Goal: Task Accomplishment & Management: Use online tool/utility

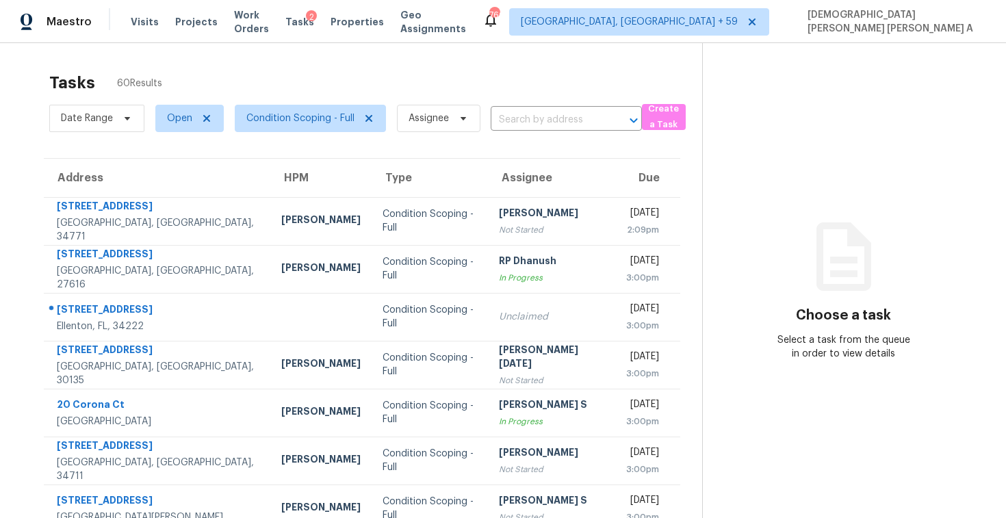
click at [288, 77] on div "Tasks 60 Results" at bounding box center [375, 83] width 653 height 36
click at [331, 88] on div "Tasks 60 Results" at bounding box center [375, 83] width 653 height 36
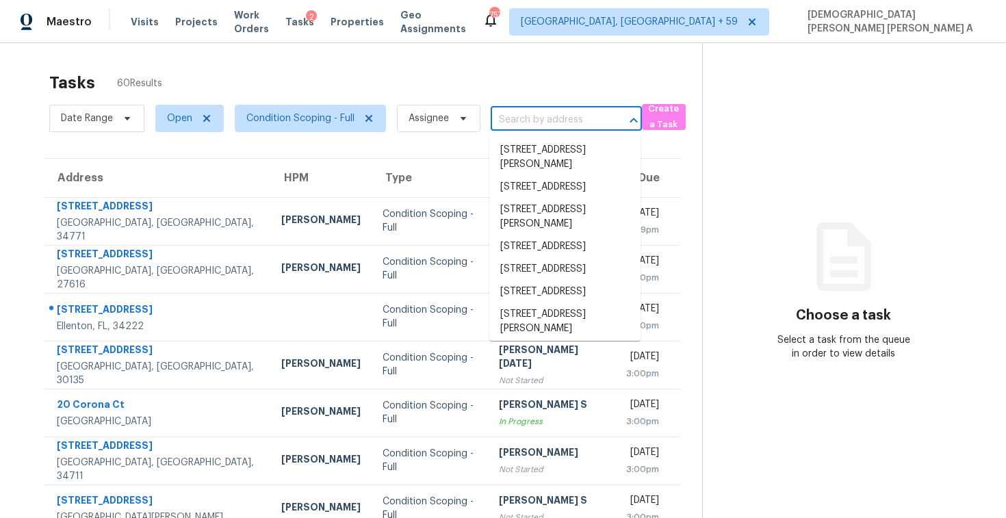
click at [533, 121] on input "text" at bounding box center [547, 119] width 113 height 21
paste input "[STREET_ADDRESS]"
type input "[STREET_ADDRESS]"
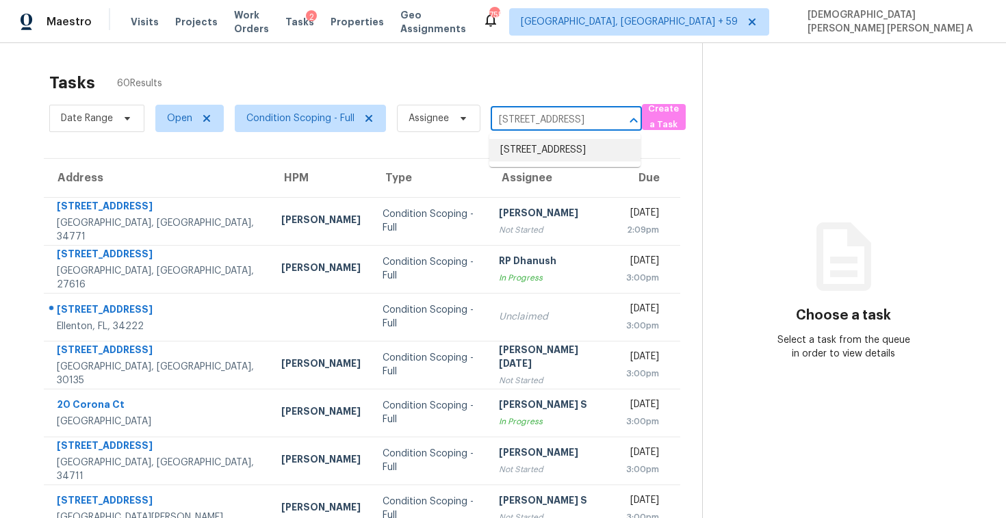
click at [538, 159] on li "[STREET_ADDRESS]" at bounding box center [564, 150] width 151 height 23
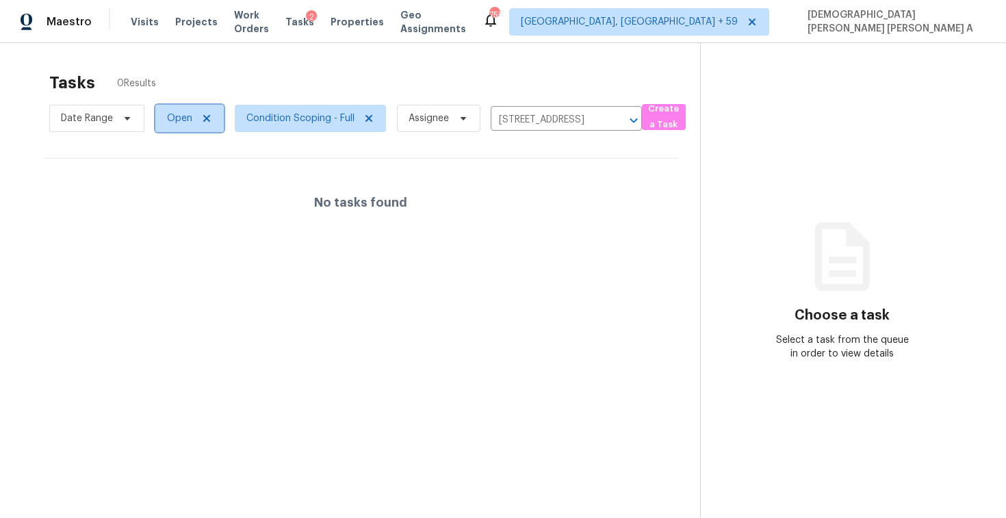
click at [172, 121] on span "Open" at bounding box center [179, 119] width 25 height 14
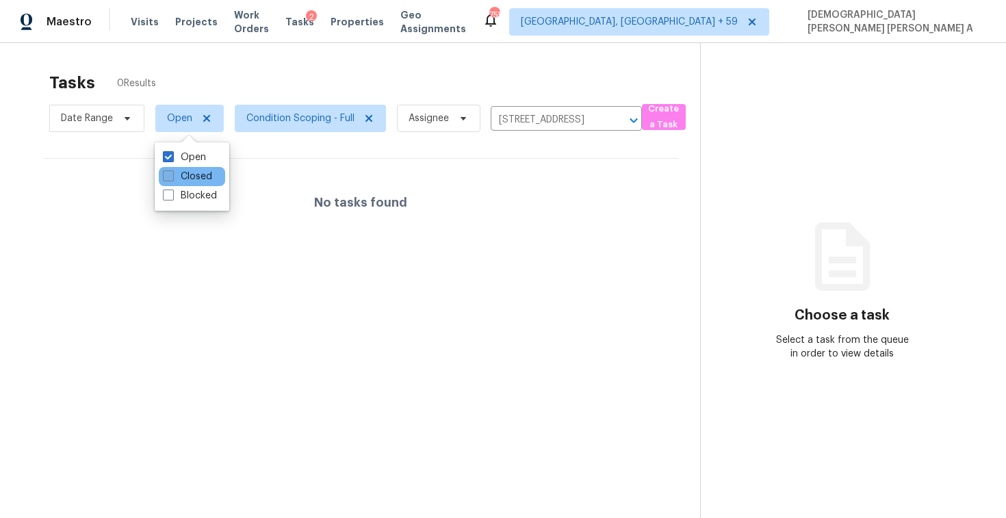
click at [198, 173] on label "Closed" at bounding box center [187, 177] width 49 height 14
click at [172, 173] on input "Closed" at bounding box center [167, 174] width 9 height 9
checkbox input "true"
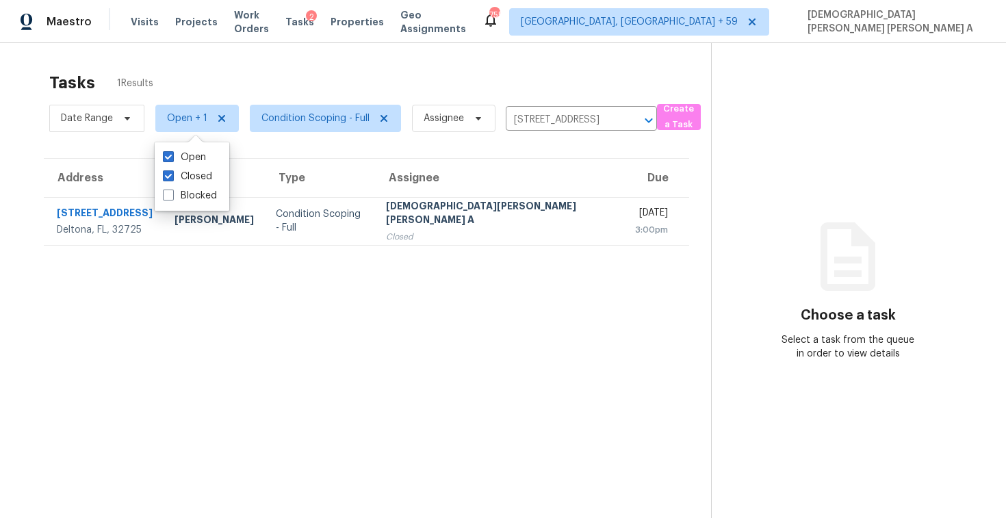
click at [275, 84] on div "Tasks 1 Results" at bounding box center [380, 83] width 662 height 36
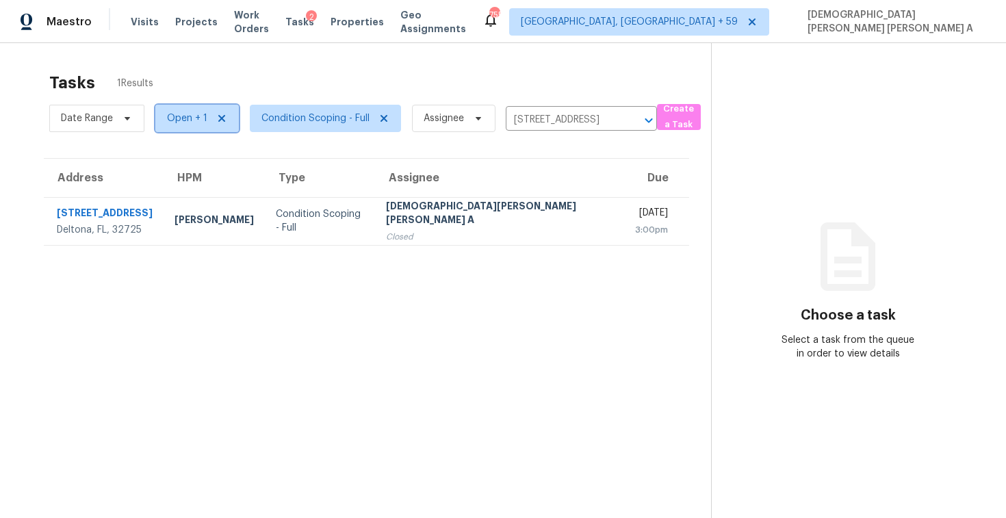
click at [202, 125] on span "Open + 1" at bounding box center [196, 118] width 83 height 27
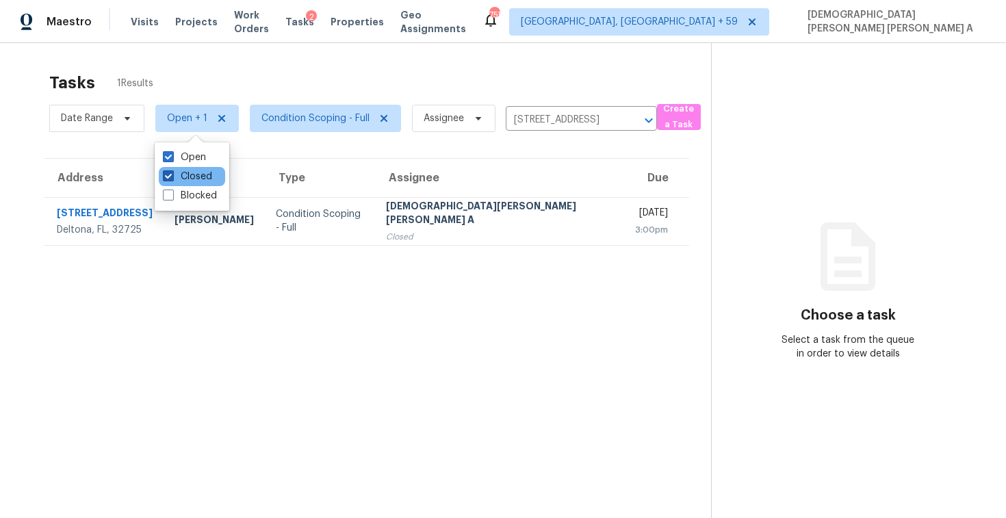
click at [189, 175] on label "Closed" at bounding box center [187, 177] width 49 height 14
click at [172, 175] on input "Closed" at bounding box center [167, 174] width 9 height 9
checkbox input "false"
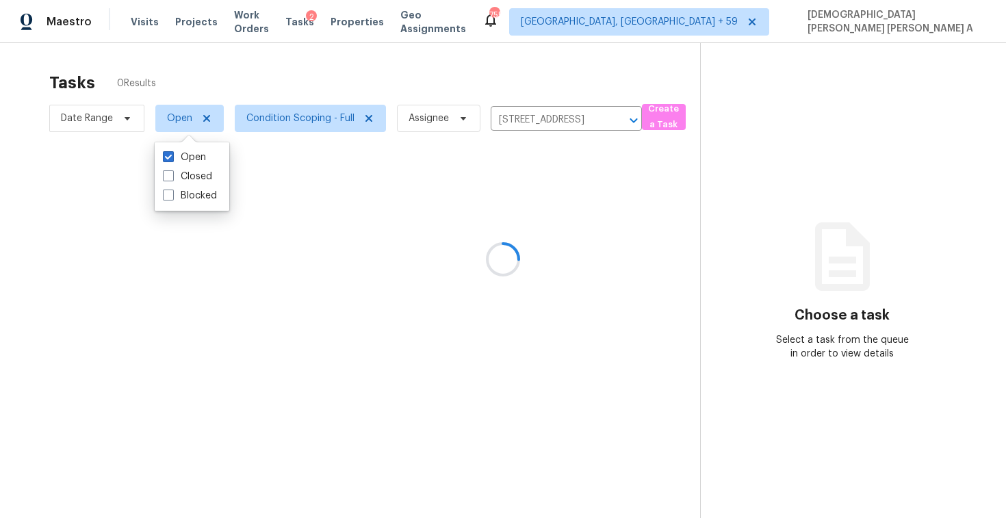
click at [235, 81] on div "Tasks 0 Results" at bounding box center [374, 83] width 651 height 36
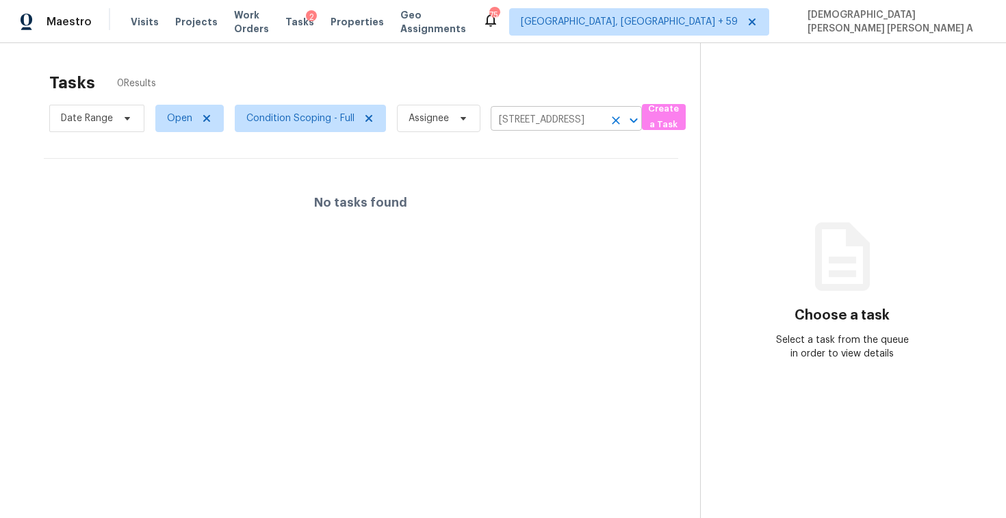
click at [611, 121] on icon "Clear" at bounding box center [616, 121] width 14 height 14
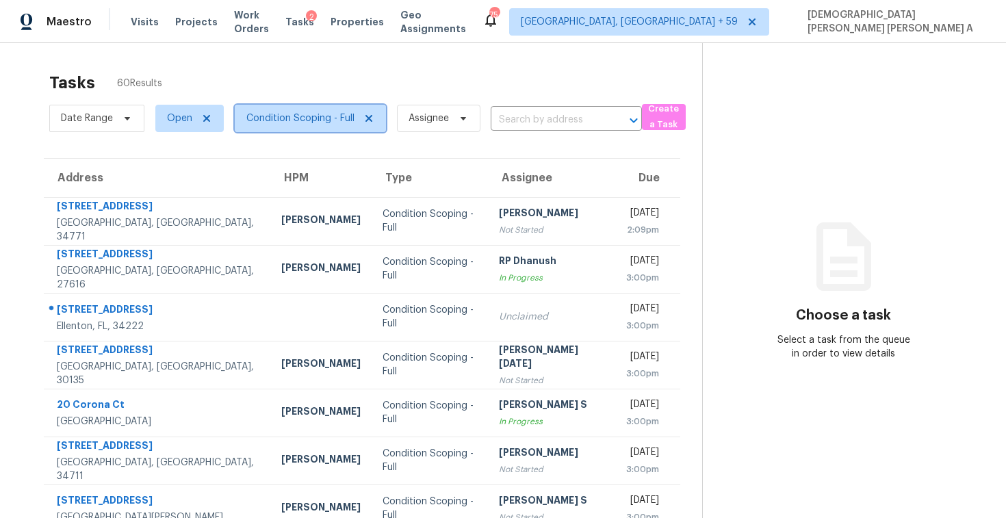
click at [308, 115] on span "Condition Scoping - Full" at bounding box center [300, 119] width 108 height 14
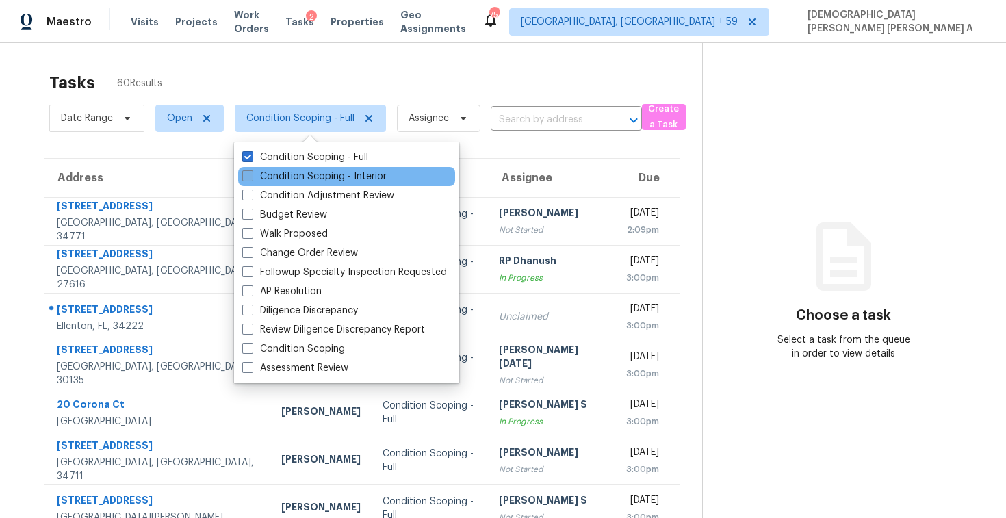
click at [311, 170] on label "Condition Scoping - Interior" at bounding box center [314, 177] width 144 height 14
click at [251, 170] on input "Condition Scoping - Interior" at bounding box center [246, 174] width 9 height 9
checkbox input "true"
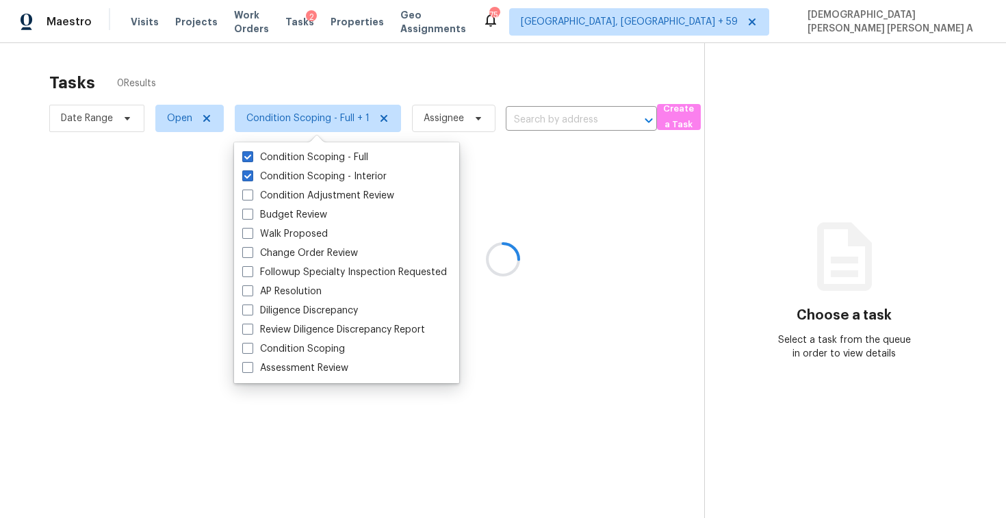
click at [291, 56] on div at bounding box center [503, 259] width 1006 height 518
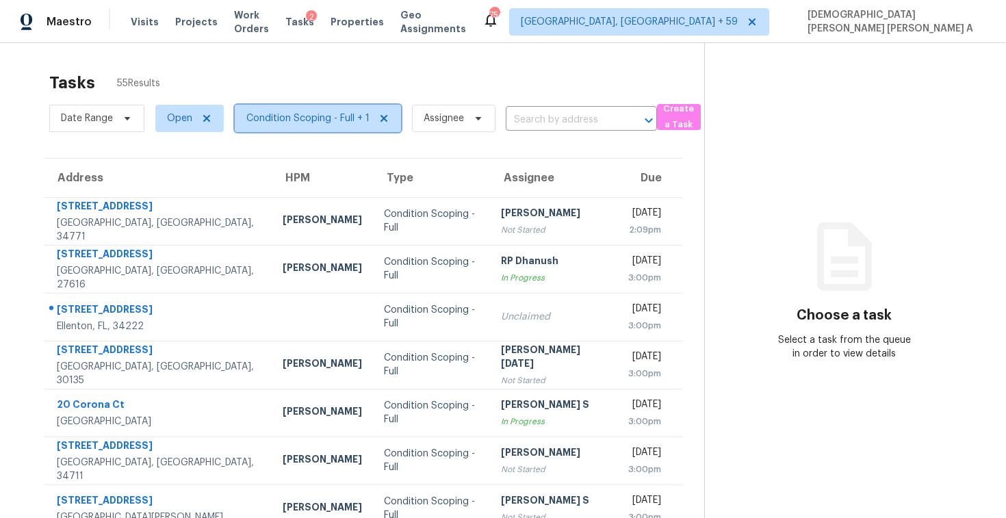
click at [324, 119] on span "Condition Scoping - Full + 1" at bounding box center [307, 119] width 123 height 14
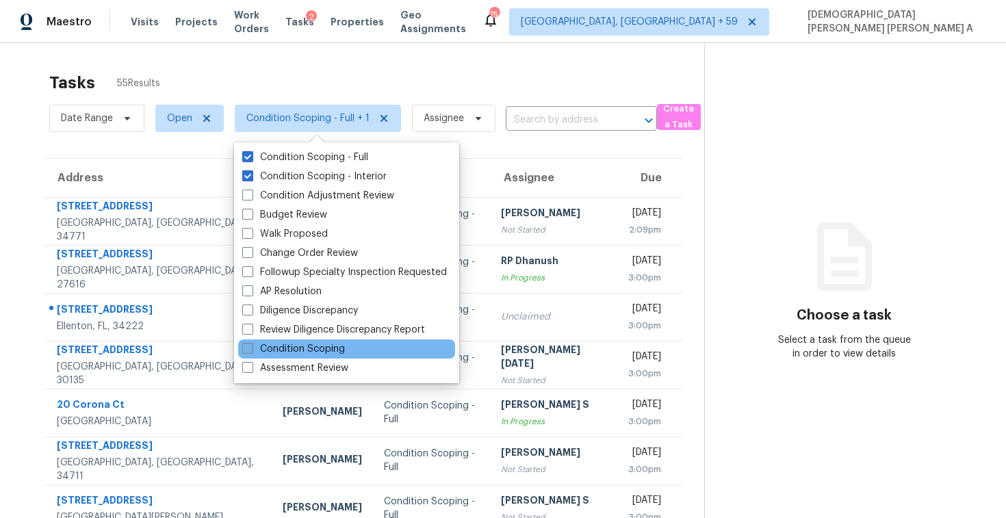
click at [273, 347] on label "Condition Scoping" at bounding box center [293, 349] width 103 height 14
click at [251, 347] on input "Condition Scoping" at bounding box center [246, 346] width 9 height 9
checkbox input "true"
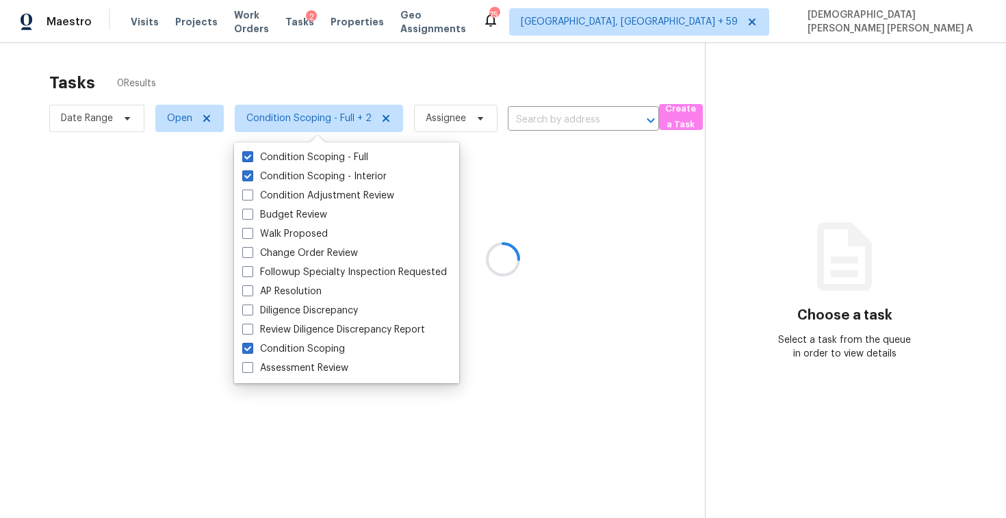
click at [255, 64] on div at bounding box center [503, 259] width 1006 height 518
